Goal: Navigation & Orientation: Find specific page/section

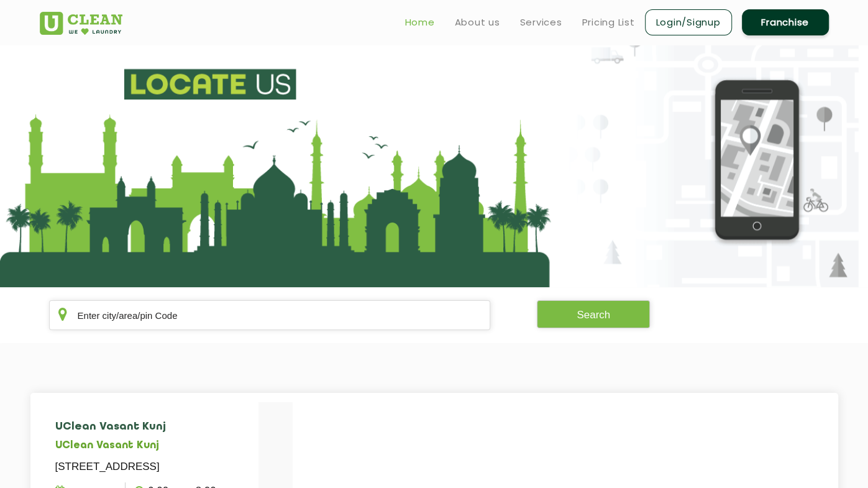
click at [417, 27] on link "Home" at bounding box center [420, 22] width 30 height 15
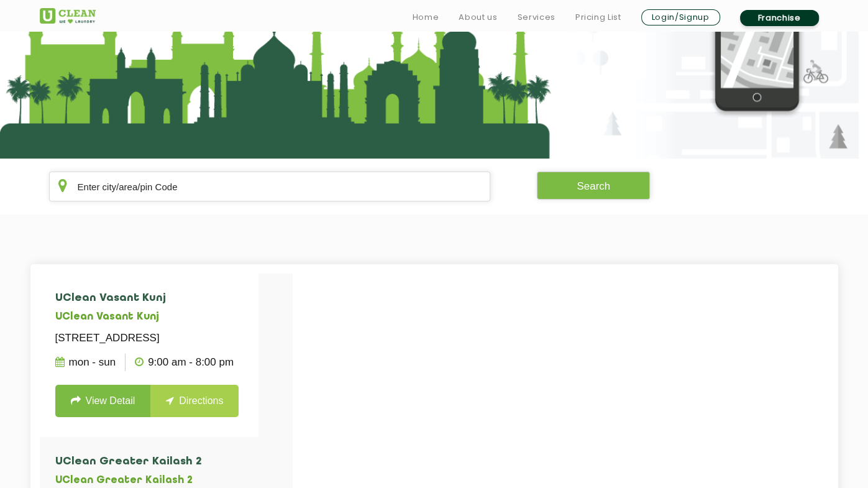
scroll to position [133, 0]
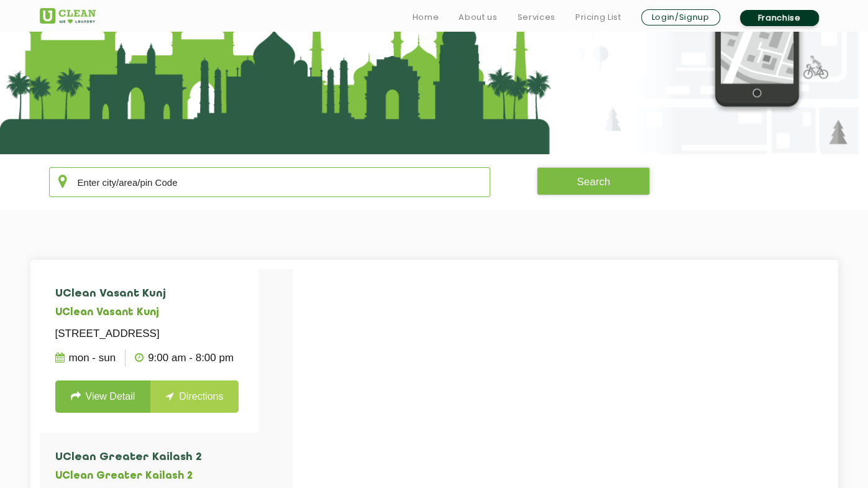
click at [198, 183] on input "text" at bounding box center [270, 182] width 442 height 30
type input "l"
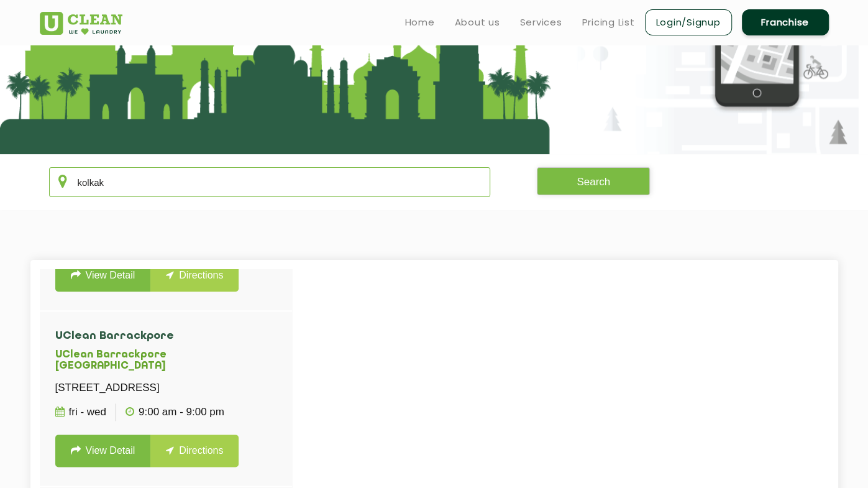
scroll to position [0, 0]
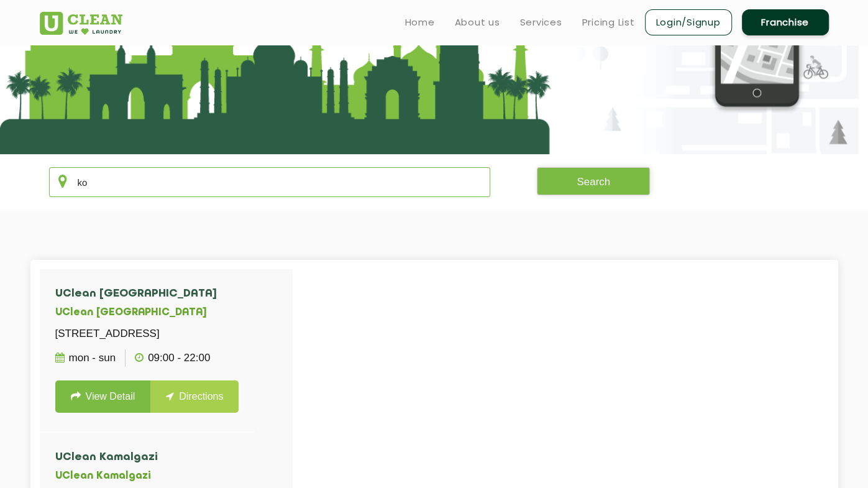
type input "k"
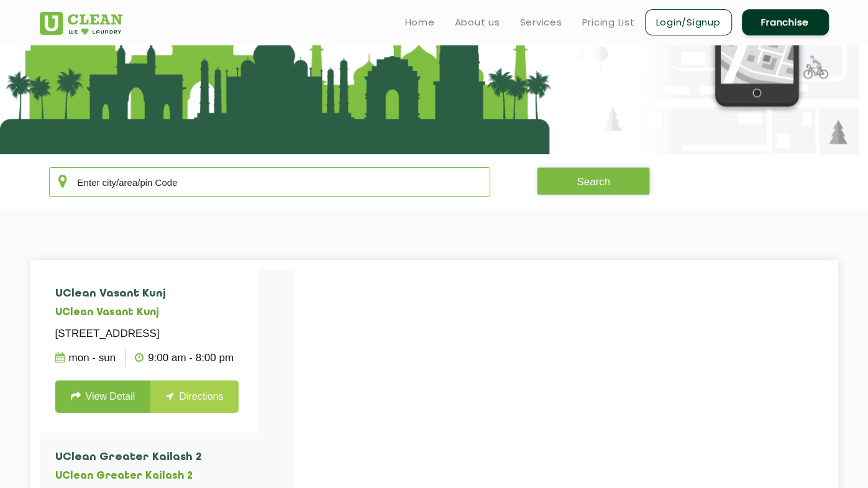
click at [173, 176] on input "text" at bounding box center [270, 182] width 442 height 30
paste input "Motilal"
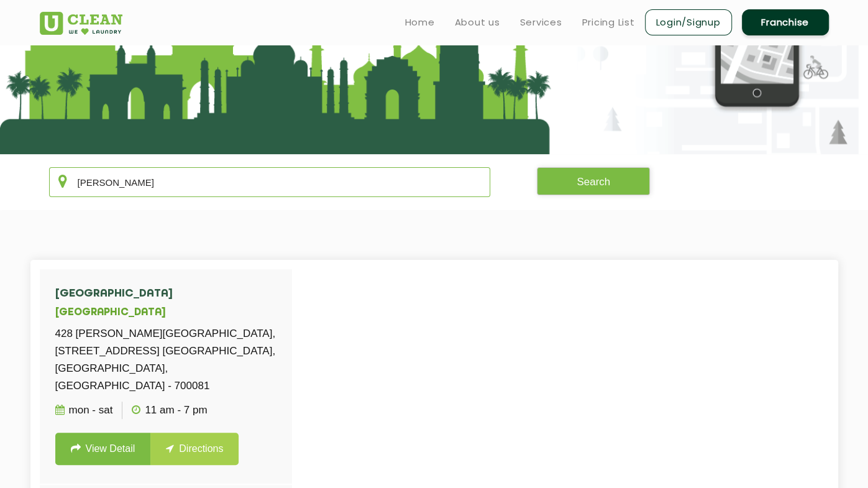
type input "Motilal"
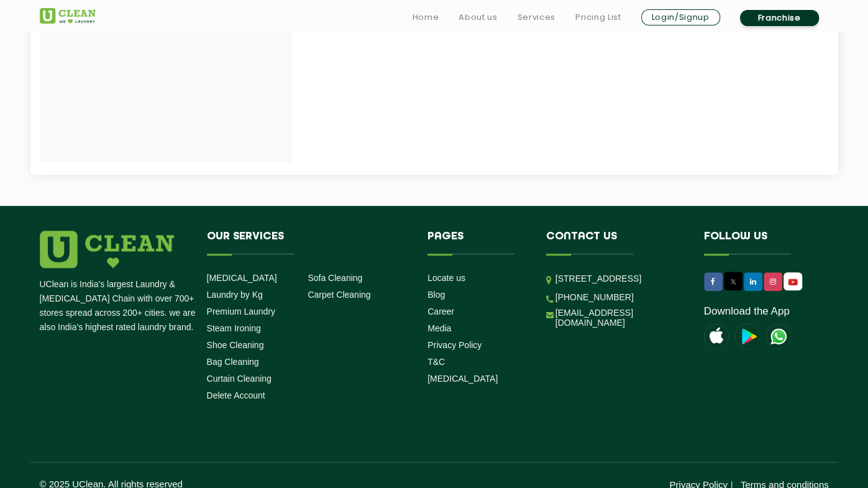
scroll to position [735, 0]
